Goal: Find specific page/section: Find specific page/section

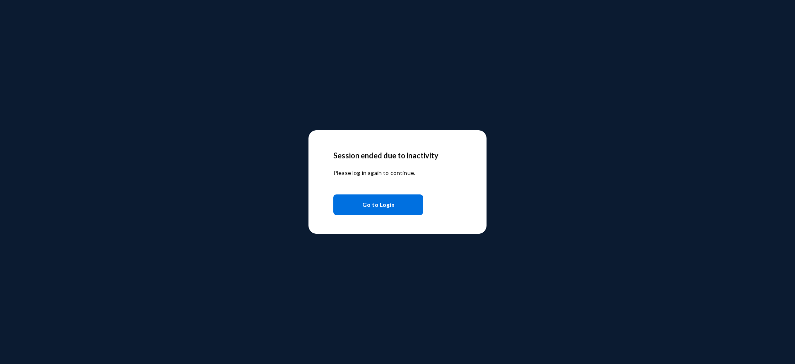
click at [399, 209] on button "Go to Login" at bounding box center [378, 204] width 90 height 21
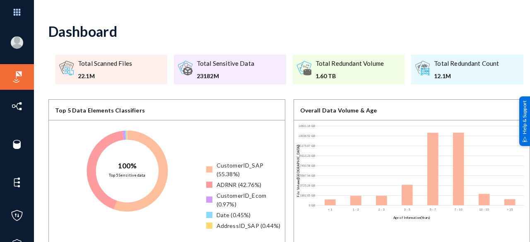
drag, startPoint x: 775, startPoint y: 0, endPoint x: 306, endPoint y: 25, distance: 470.2
click at [306, 25] on div "Dashboard" at bounding box center [289, 31] width 482 height 34
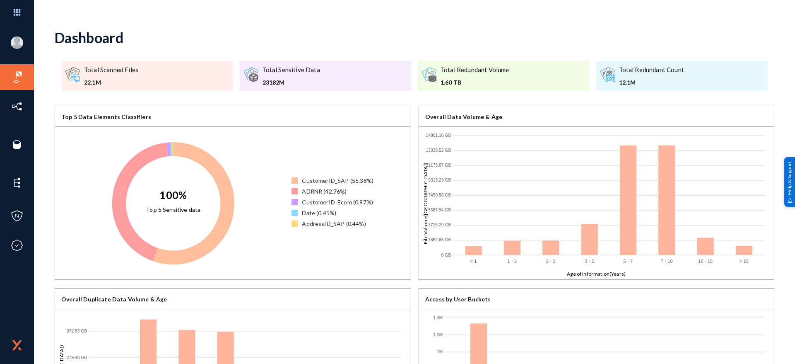
drag, startPoint x: 521, startPoint y: 0, endPoint x: 476, endPoint y: 10, distance: 46.1
click at [476, 10] on div "rameezh.abdulmajeeth@exterro.com esagprivacy Log out Dashboard Directory Datase…" at bounding box center [397, 182] width 795 height 364
drag, startPoint x: 745, startPoint y: 7, endPoint x: 498, endPoint y: 31, distance: 247.5
click at [498, 31] on div "Dashboard" at bounding box center [415, 38] width 720 height 34
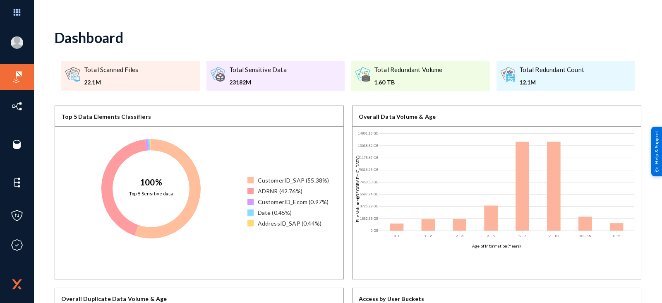
drag, startPoint x: 713, startPoint y: 1, endPoint x: 399, endPoint y: 52, distance: 317.6
click at [399, 52] on div "Dashboard" at bounding box center [348, 38] width 587 height 34
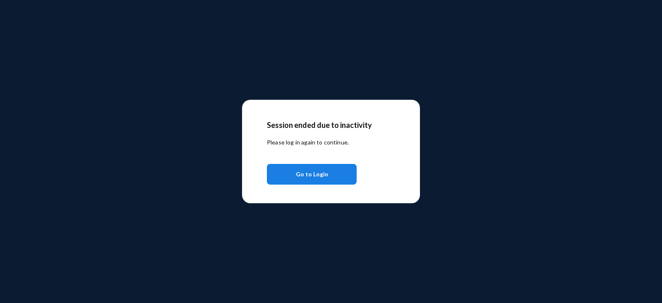
click at [315, 169] on span "Go to Login" at bounding box center [312, 174] width 32 height 15
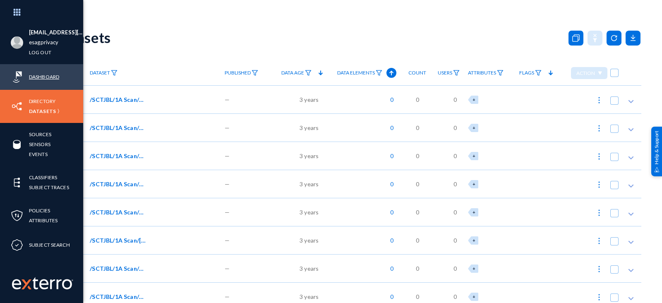
click at [40, 75] on link "Dashboard" at bounding box center [44, 77] width 30 height 10
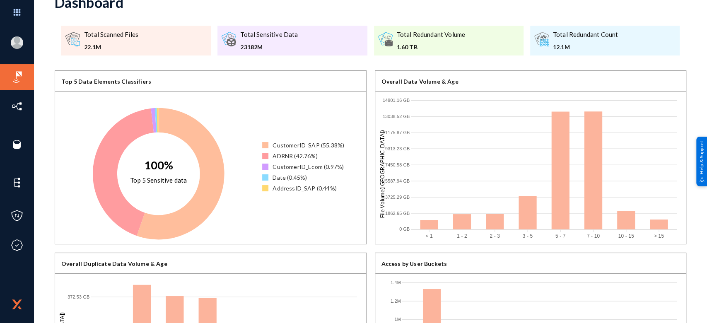
scroll to position [36, 0]
drag, startPoint x: 646, startPoint y: 0, endPoint x: 355, endPoint y: 8, distance: 291.2
click at [355, 8] on div "Dashboard" at bounding box center [370, 2] width 631 height 34
